Goal: Check status: Check status

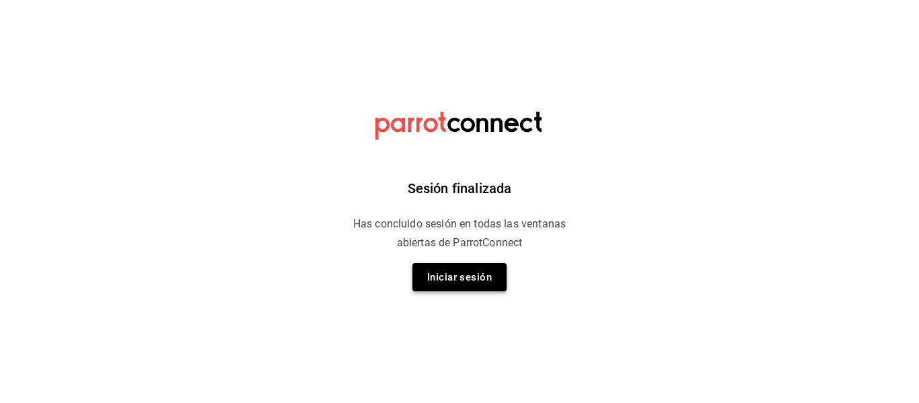
click at [443, 278] on button "Iniciar sesión" at bounding box center [459, 277] width 94 height 28
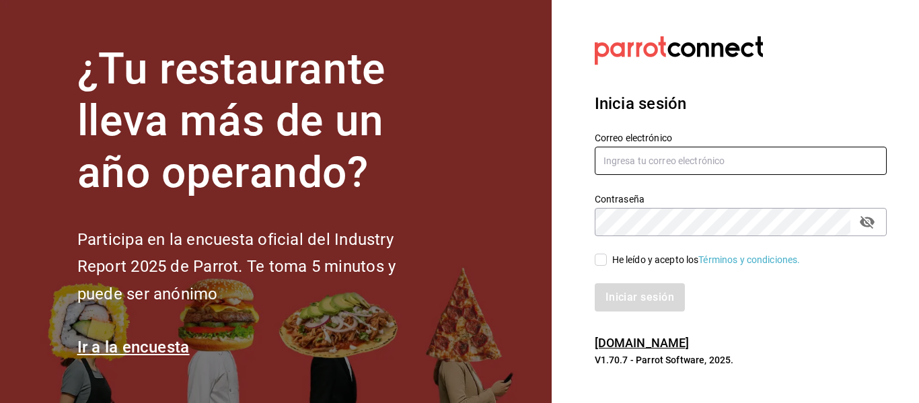
type input "[EMAIL_ADDRESS][DOMAIN_NAME]"
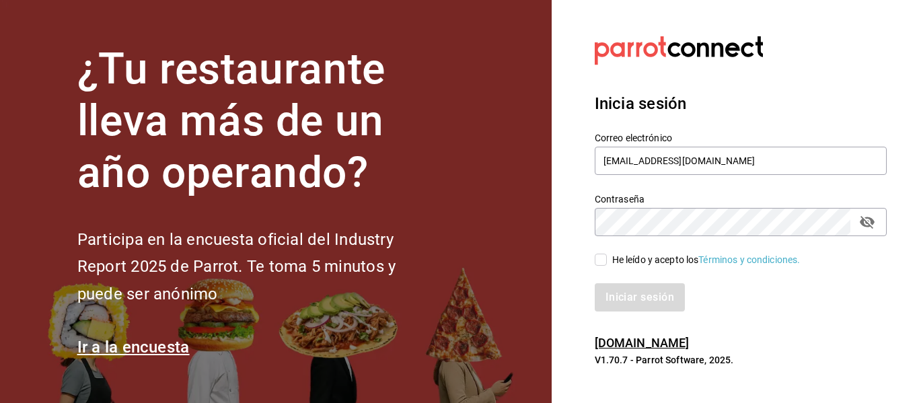
click at [603, 249] on div "He leído y acepto los Términos y condiciones." at bounding box center [733, 251] width 308 height 31
click at [607, 260] on span "He leído y acepto los Términos y condiciones." at bounding box center [704, 260] width 194 height 14
click at [607, 260] on input "He leído y acepto los Términos y condiciones." at bounding box center [601, 260] width 12 height 12
checkbox input "true"
click at [628, 295] on button "Iniciar sesión" at bounding box center [640, 297] width 91 height 28
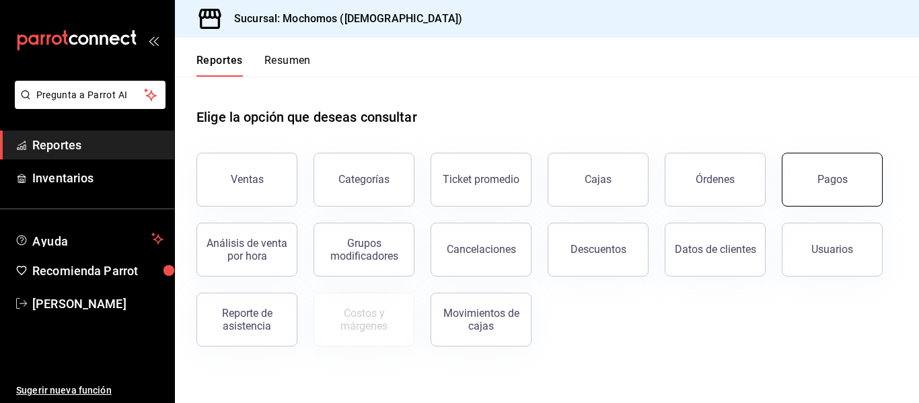
click at [858, 195] on button "Pagos" at bounding box center [832, 180] width 101 height 54
